Goal: Task Accomplishment & Management: Manage account settings

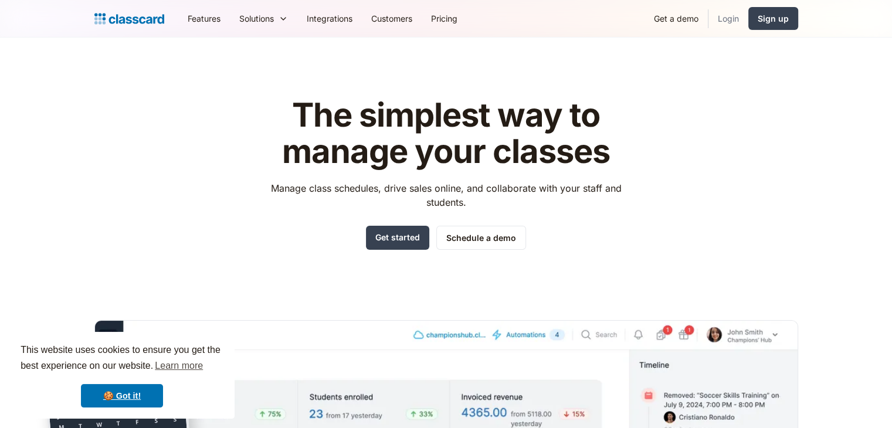
click at [727, 15] on link "Login" at bounding box center [729, 18] width 40 height 26
click at [723, 13] on link "Login" at bounding box center [729, 18] width 40 height 26
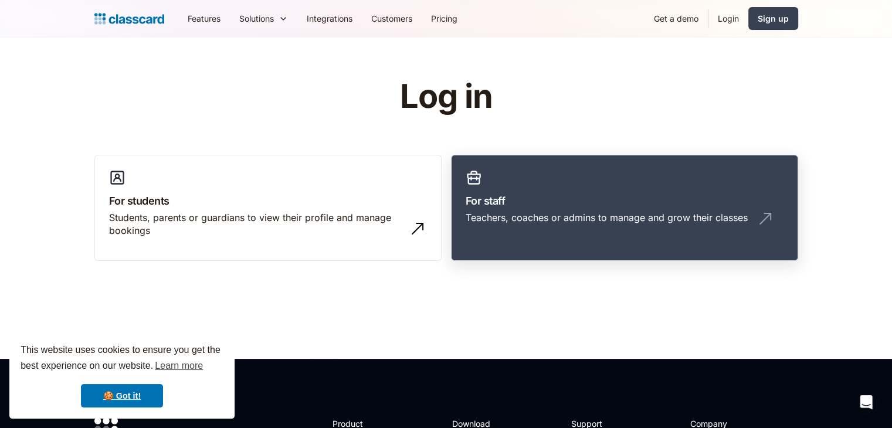
click at [647, 223] on div "Teachers, coaches or admins to manage and grow their classes" at bounding box center [625, 222] width 318 height 22
